Goal: Task Accomplishment & Management: Manage account settings

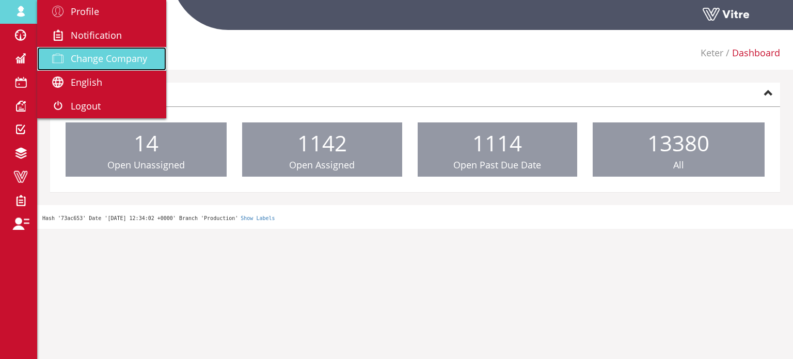
click at [97, 60] on span "Change Company" at bounding box center [109, 58] width 76 height 12
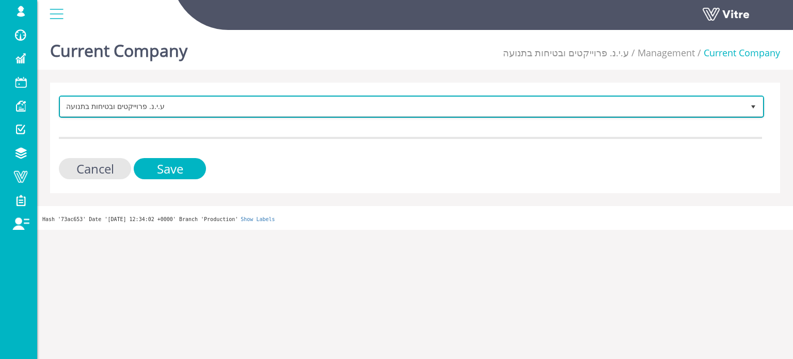
click at [166, 105] on span "ע.י.נ. פרוייקטים ובטיחות בתנועה" at bounding box center [402, 106] width 684 height 19
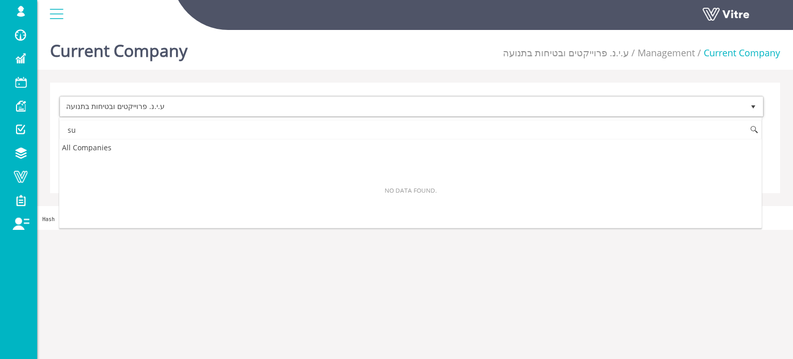
type input "s"
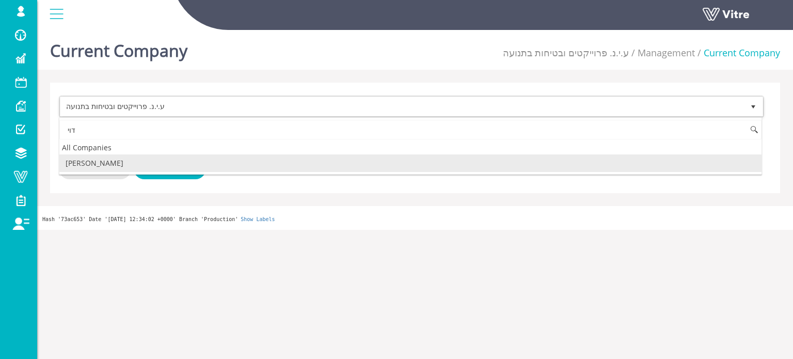
click at [142, 165] on li "[PERSON_NAME]" at bounding box center [410, 163] width 702 height 18
type input "דוי"
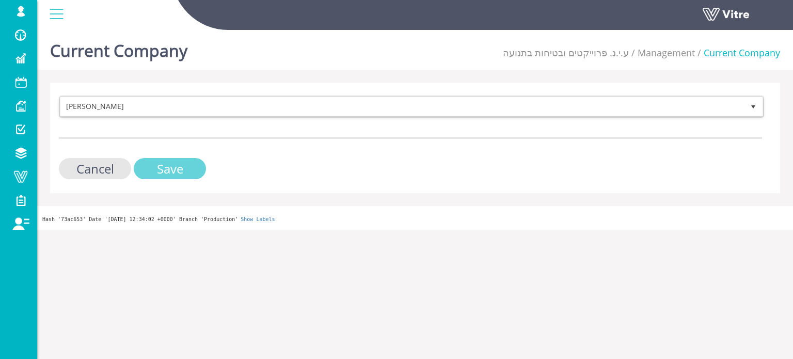
click at [154, 167] on input "Save" at bounding box center [170, 168] width 72 height 21
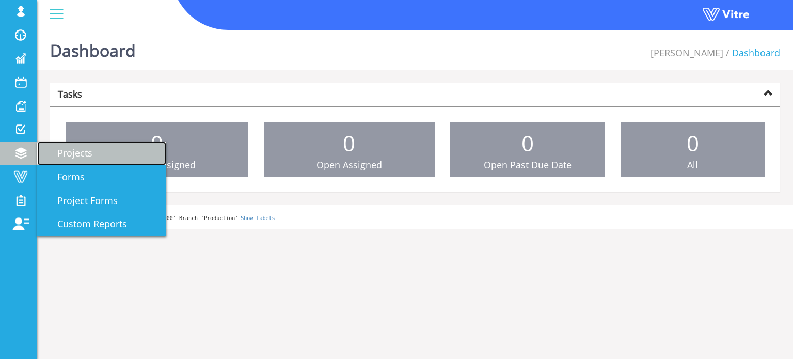
click at [68, 156] on span "Projects" at bounding box center [69, 153] width 48 height 12
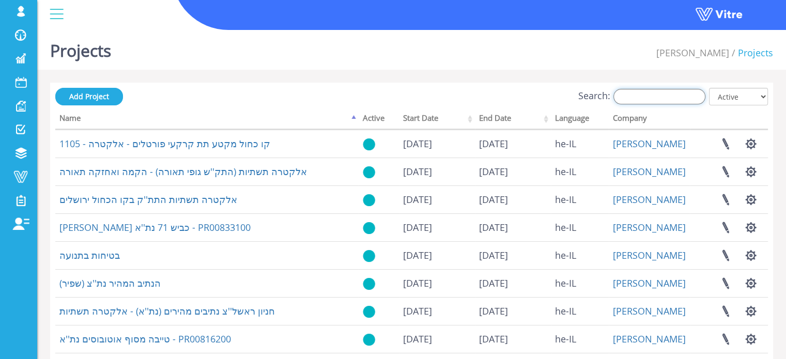
click at [665, 99] on input "Search:" at bounding box center [659, 96] width 92 height 15
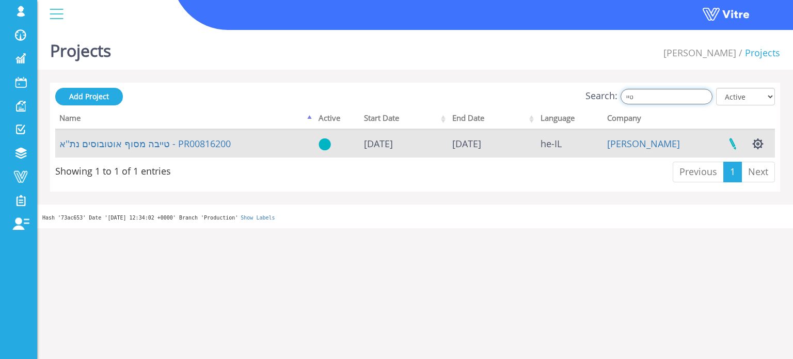
type input "טיי"
click at [735, 145] on link at bounding box center [733, 143] width 26 height 27
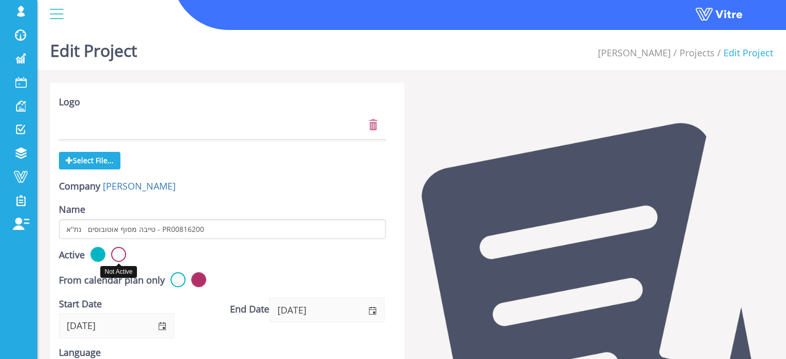
click at [124, 256] on label at bounding box center [118, 254] width 15 height 15
click at [0, 0] on input "radio" at bounding box center [0, 0] width 0 height 0
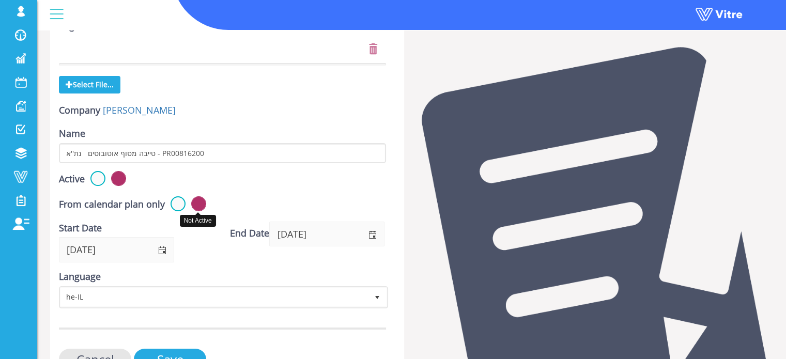
scroll to position [135, 0]
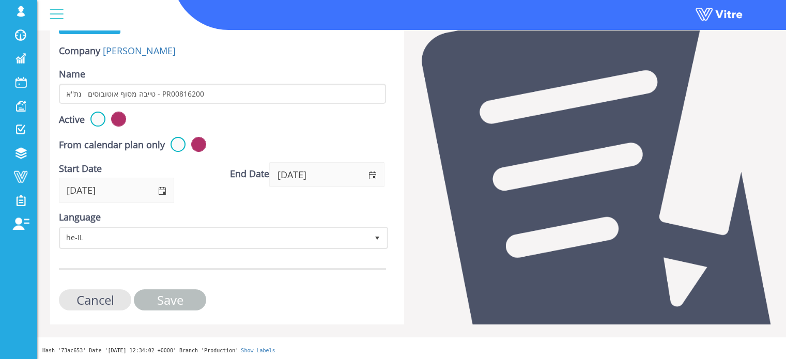
click at [159, 298] on input "Save" at bounding box center [170, 299] width 72 height 21
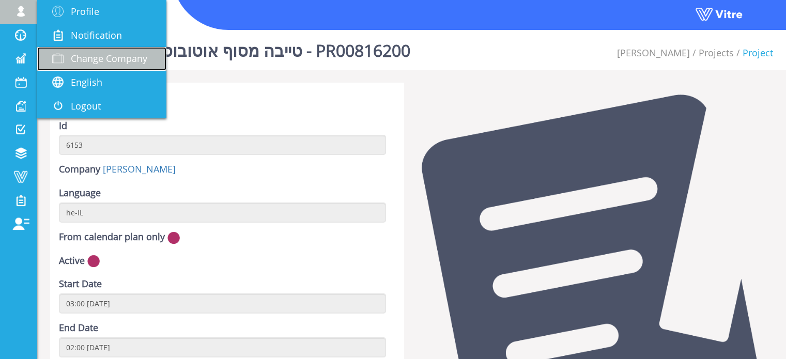
click at [66, 59] on span at bounding box center [58, 58] width 26 height 12
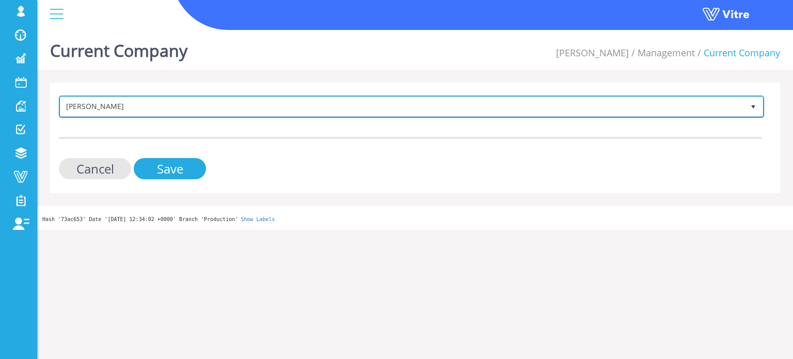
click at [112, 107] on span "דויד חזן" at bounding box center [402, 106] width 684 height 19
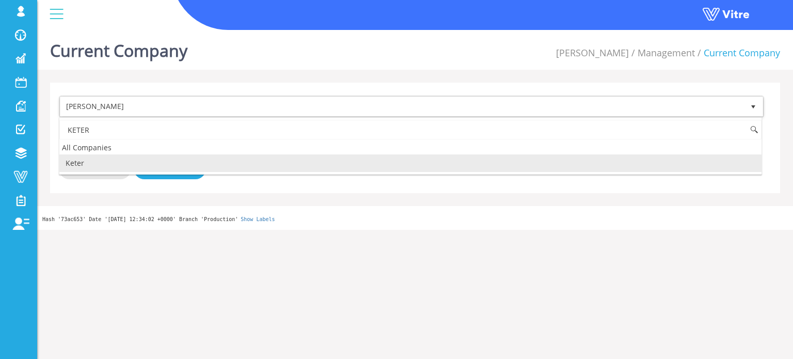
click at [89, 162] on li "Keter" at bounding box center [410, 163] width 702 height 18
type input "KETER"
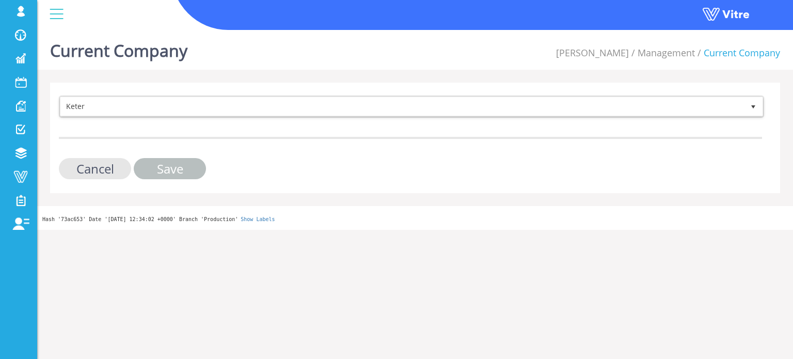
click at [179, 169] on input "Save" at bounding box center [170, 168] width 72 height 21
